Goal: Find specific page/section: Find specific page/section

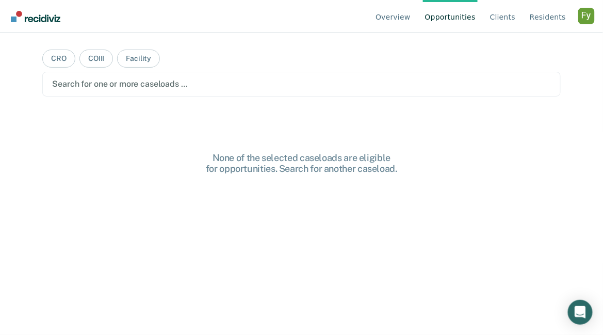
click at [588, 11] on div "Profile dropdown button" at bounding box center [586, 16] width 16 height 16
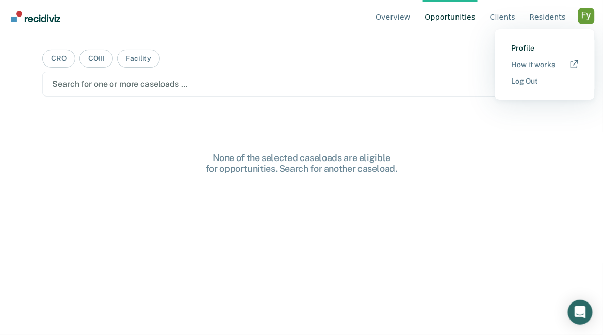
click at [518, 44] on link "Profile" at bounding box center [544, 48] width 67 height 9
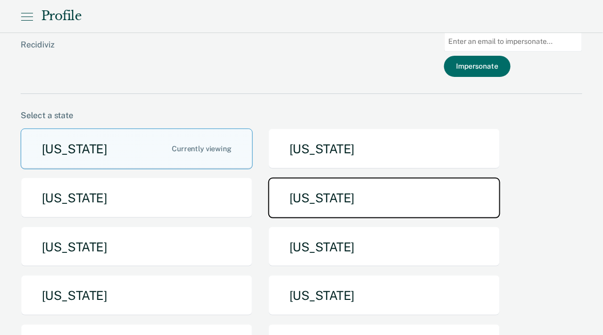
click at [342, 194] on button "[US_STATE]" at bounding box center [384, 197] width 232 height 41
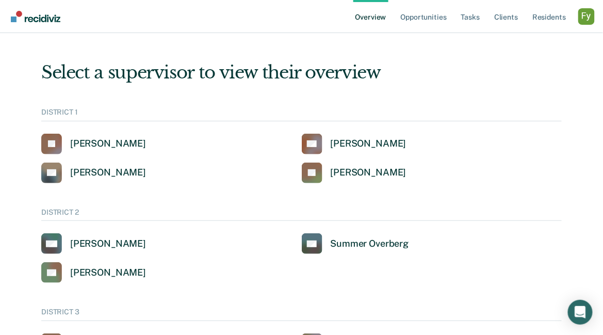
click at [585, 17] on div "Profile dropdown button" at bounding box center [586, 16] width 16 height 16
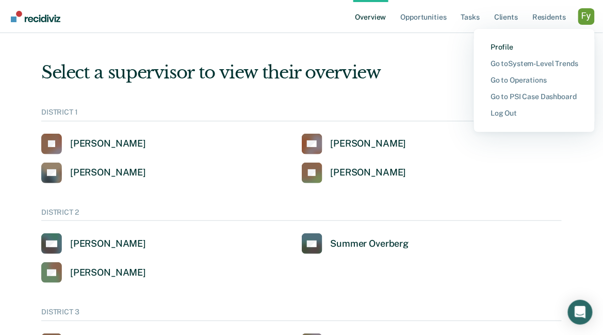
click at [504, 45] on link "Profile" at bounding box center [534, 47] width 88 height 9
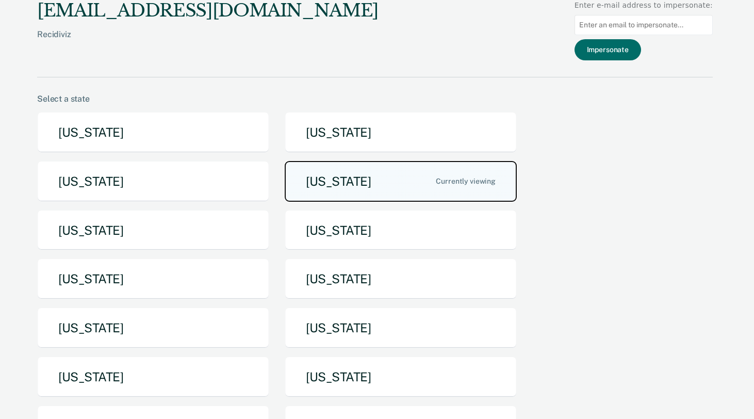
click at [474, 177] on button "[US_STATE]" at bounding box center [401, 181] width 232 height 41
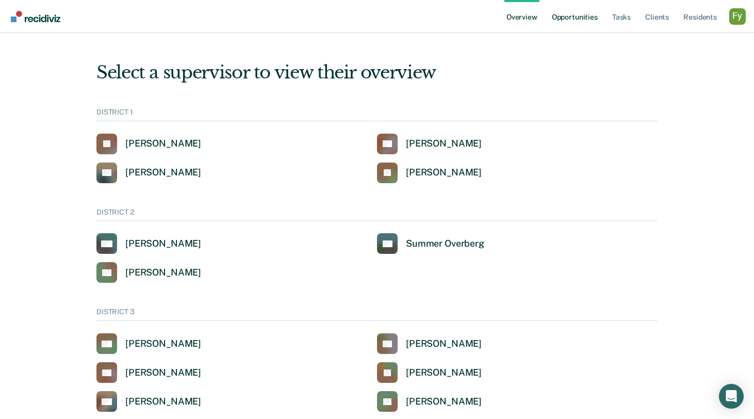
click at [572, 14] on link "Opportunities" at bounding box center [575, 16] width 50 height 33
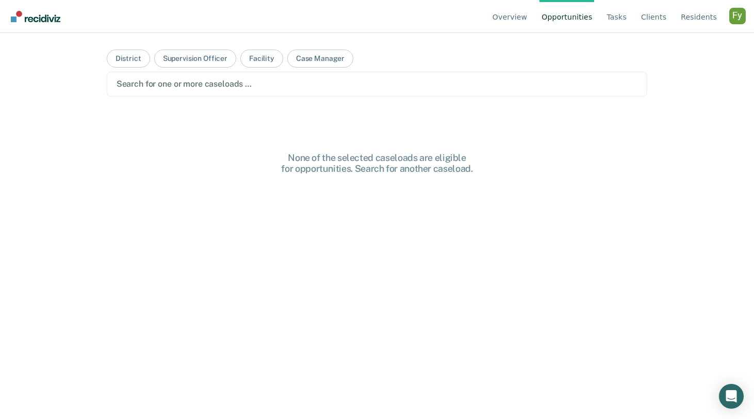
click at [134, 86] on div at bounding box center [377, 84] width 521 height 12
click at [230, 89] on div at bounding box center [377, 84] width 521 height 12
click at [602, 15] on link "Client s" at bounding box center [653, 16] width 29 height 33
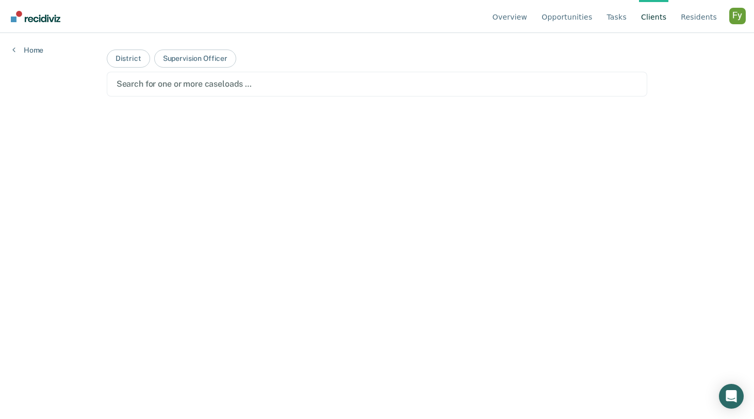
click at [602, 15] on link "Client s" at bounding box center [653, 16] width 29 height 33
click at [36, 49] on link "Home" at bounding box center [27, 49] width 31 height 9
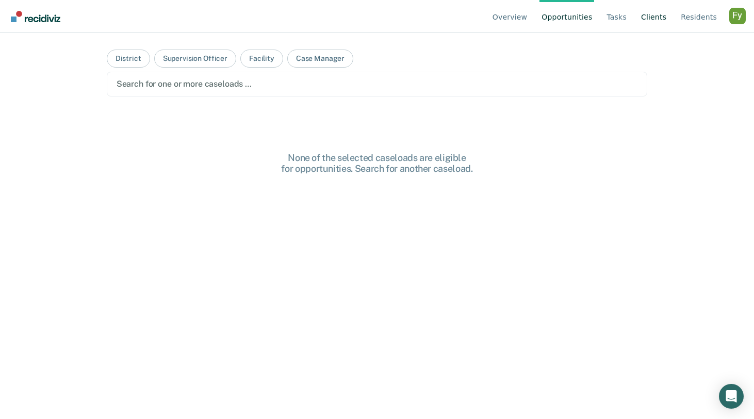
click at [602, 11] on link "Client s" at bounding box center [653, 16] width 29 height 33
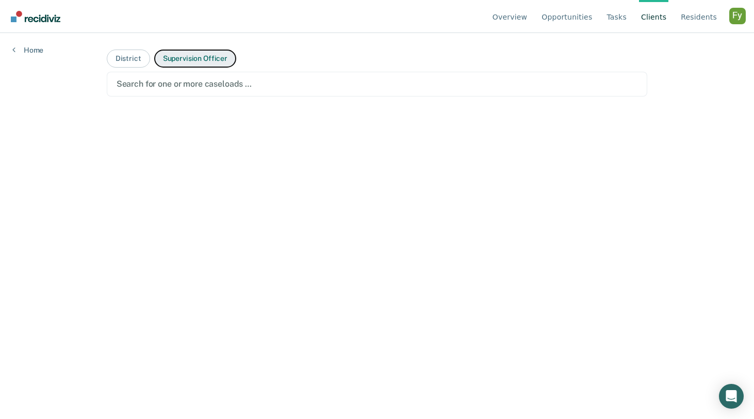
click at [184, 60] on button "Supervision Officer" at bounding box center [195, 58] width 82 height 18
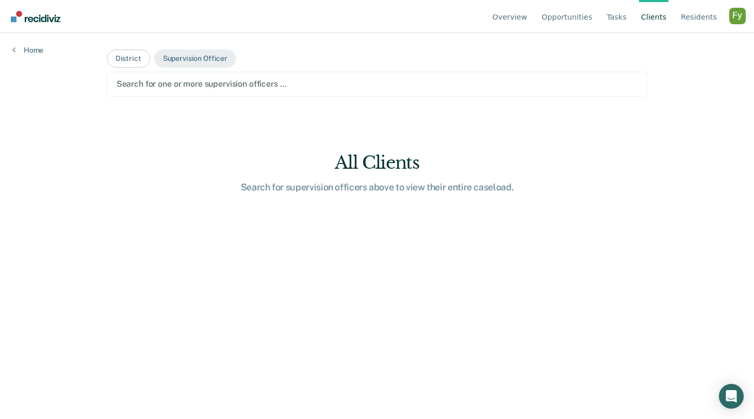
click at [186, 84] on div at bounding box center [377, 84] width 521 height 12
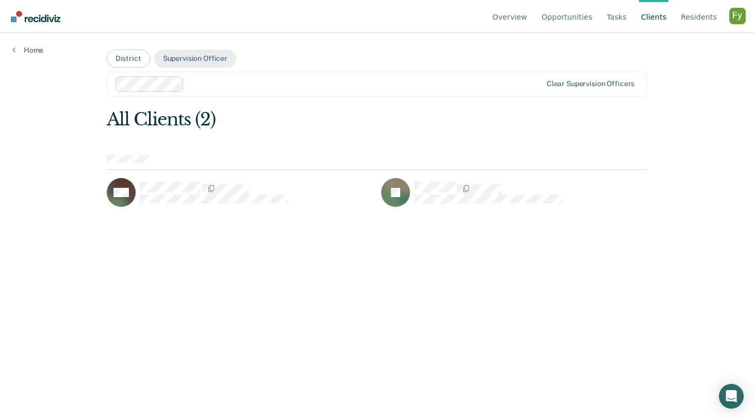
click at [296, 86] on div at bounding box center [364, 84] width 353 height 12
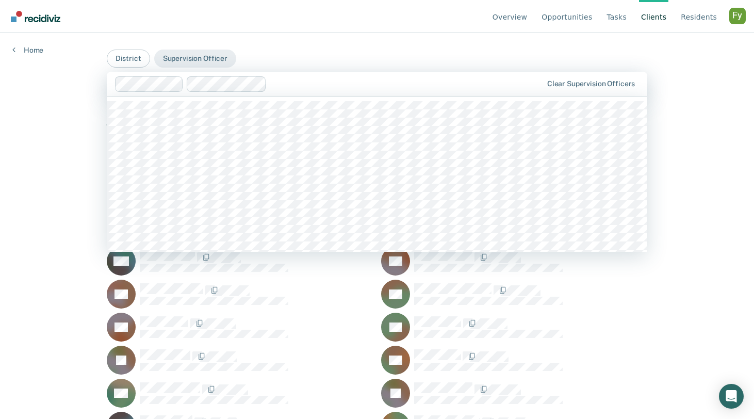
click at [389, 83] on div at bounding box center [406, 84] width 271 height 12
click at [383, 60] on main "District Supervision Officer option [PERSON_NAME], selected. [PERSON_NAME], 1 o…" at bounding box center [377, 213] width 566 height 361
